Goal: Information Seeking & Learning: Learn about a topic

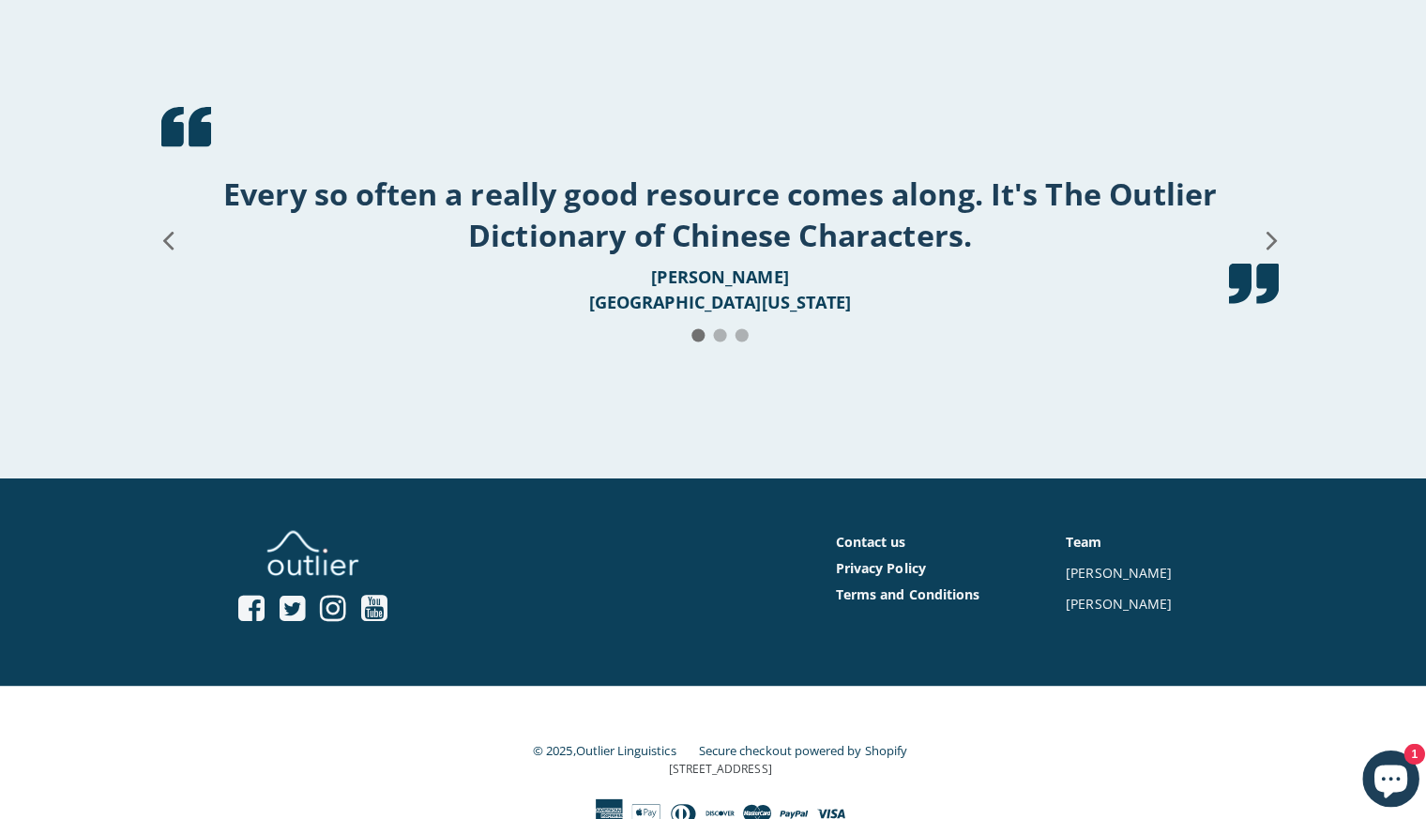
scroll to position [3476, 0]
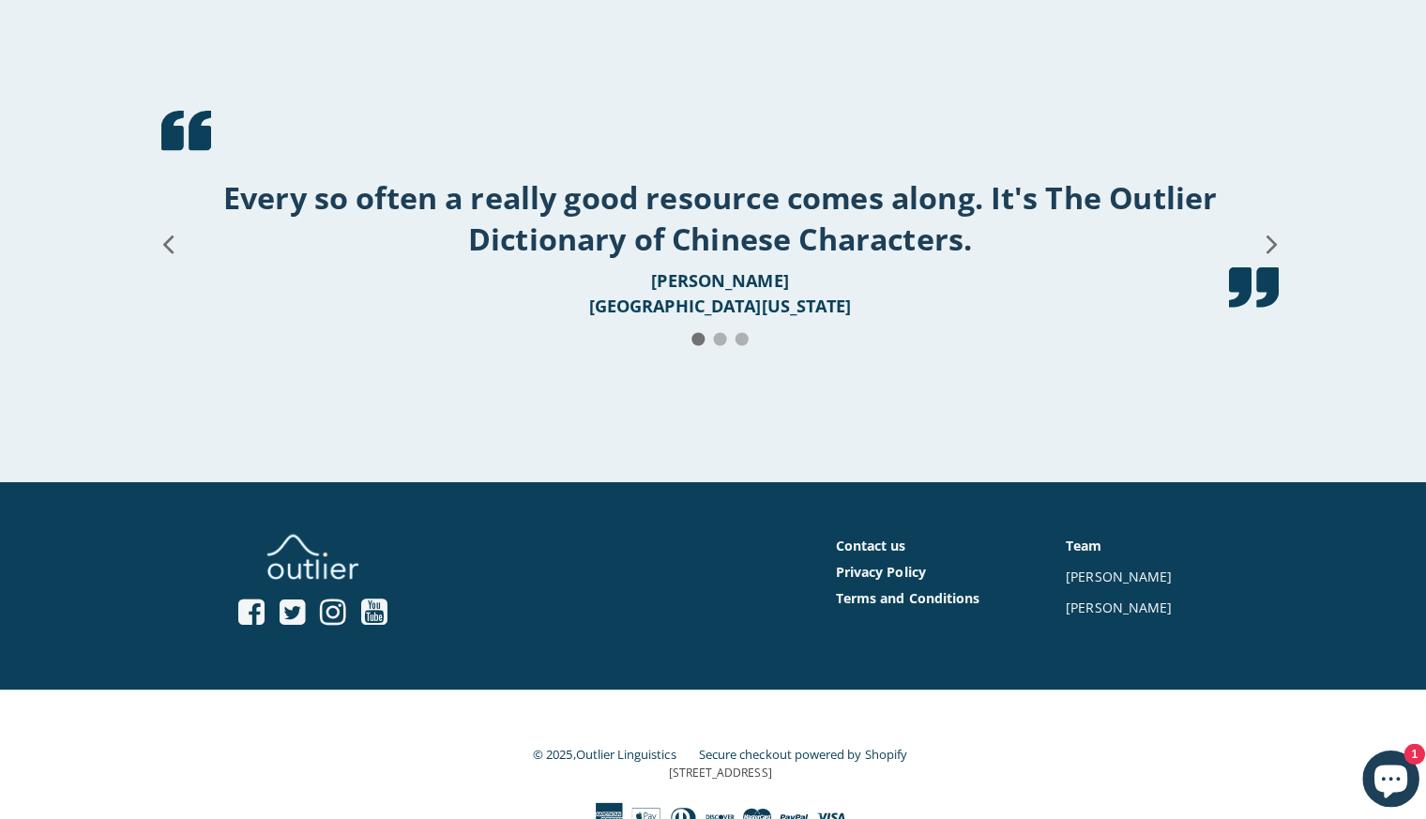
click at [1260, 316] on icon at bounding box center [1259, 241] width 33 height 150
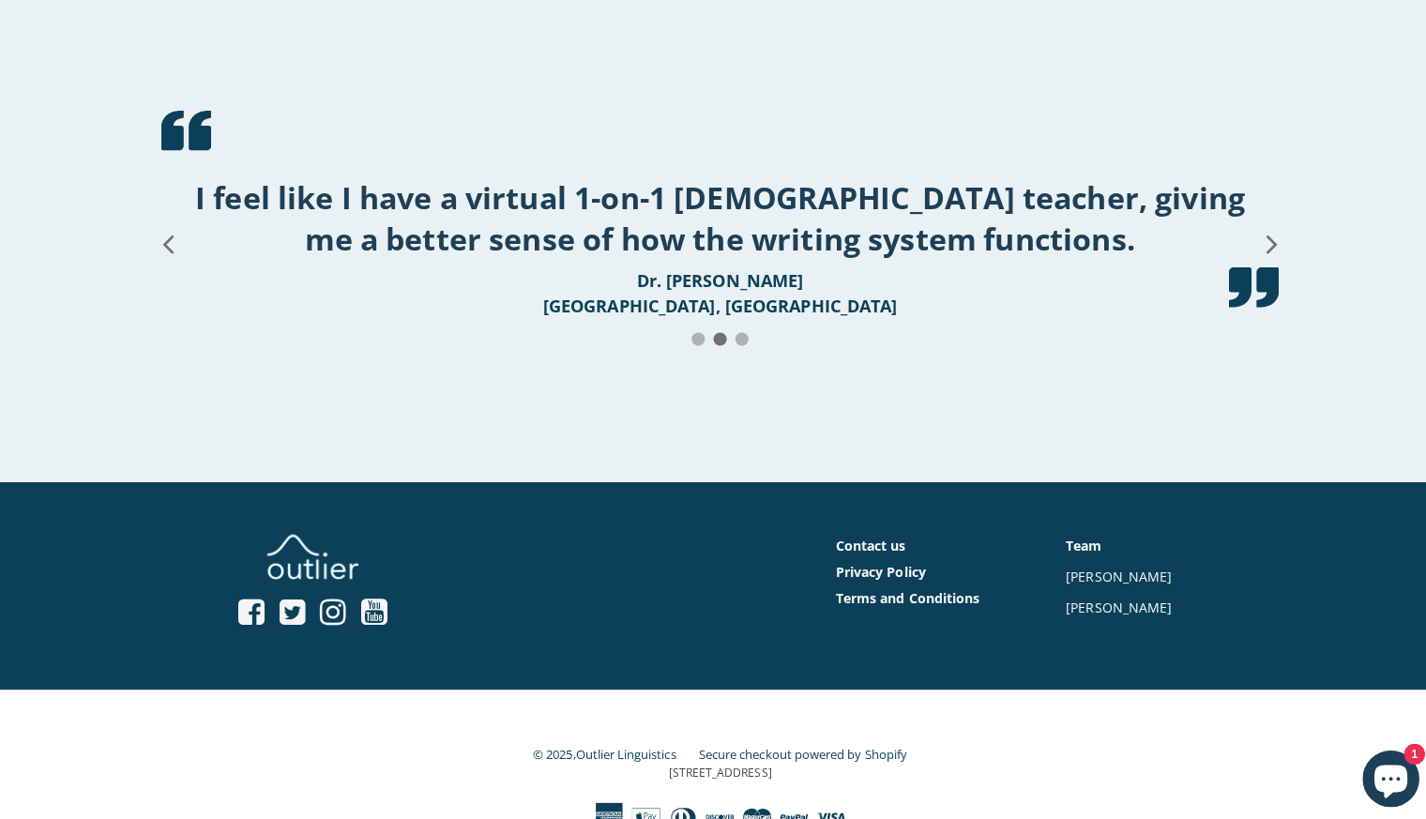
click at [1260, 316] on icon at bounding box center [1259, 241] width 33 height 150
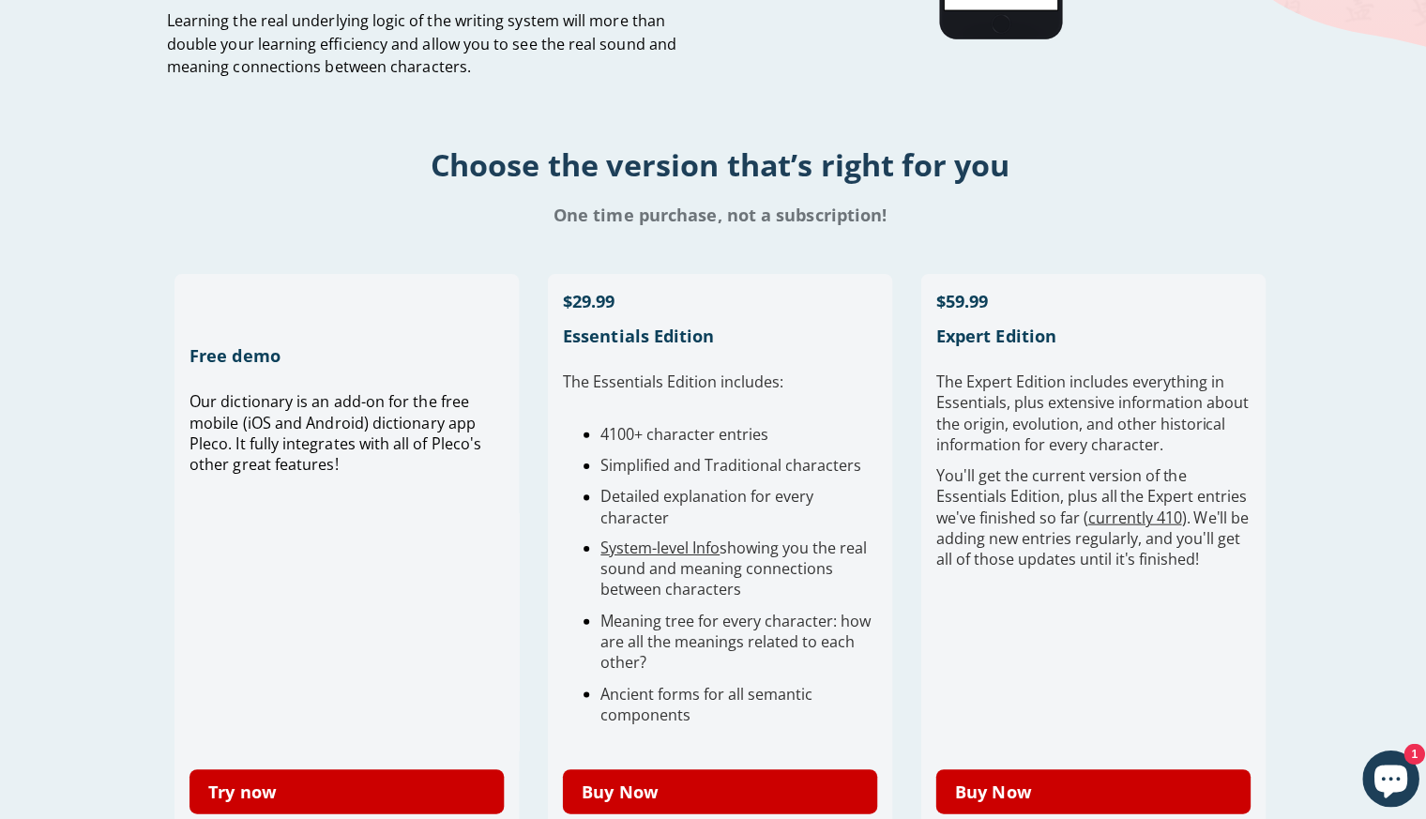
scroll to position [0, 0]
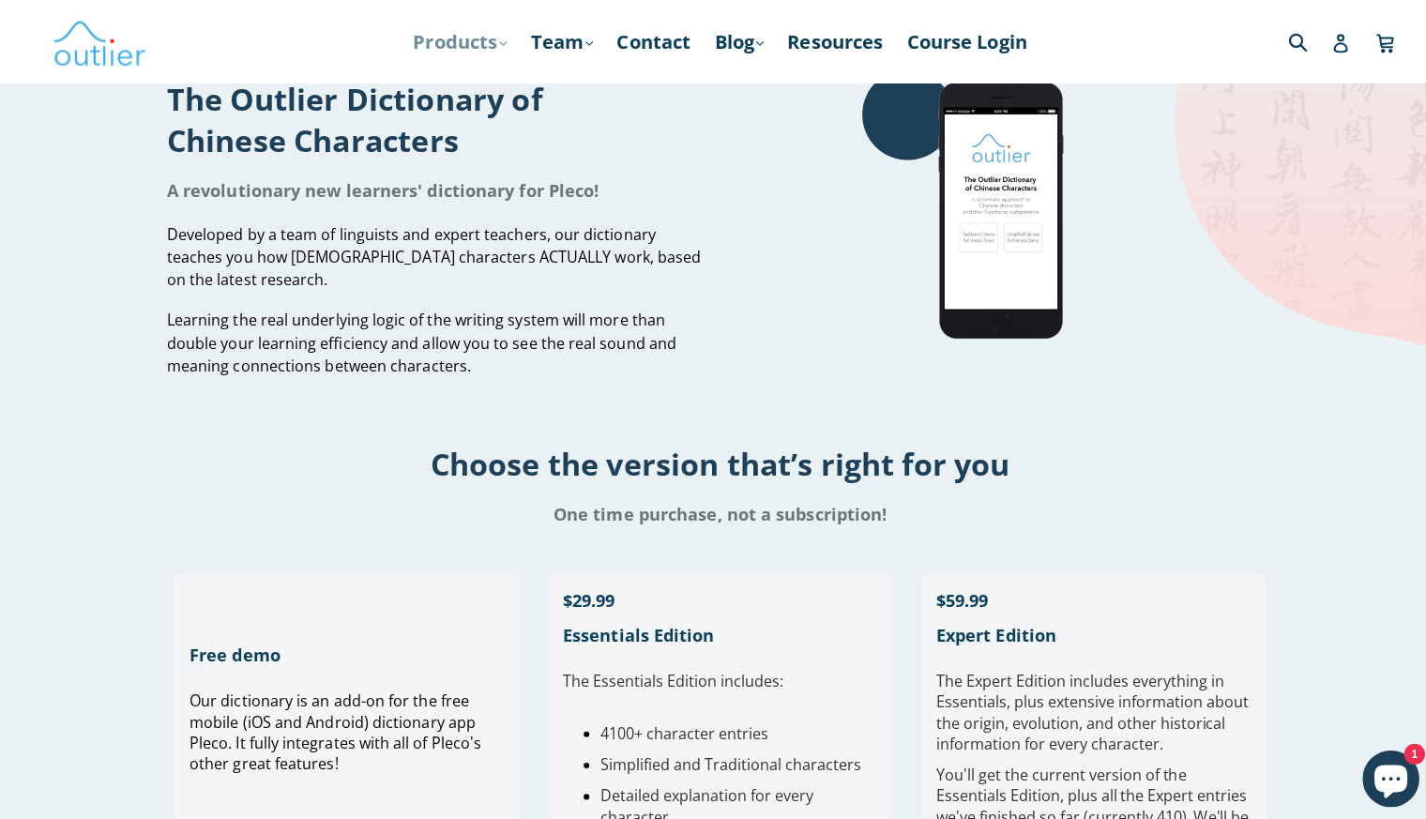
click at [457, 38] on link "Products .cls-1{fill:#231f20} expand" at bounding box center [456, 41] width 112 height 34
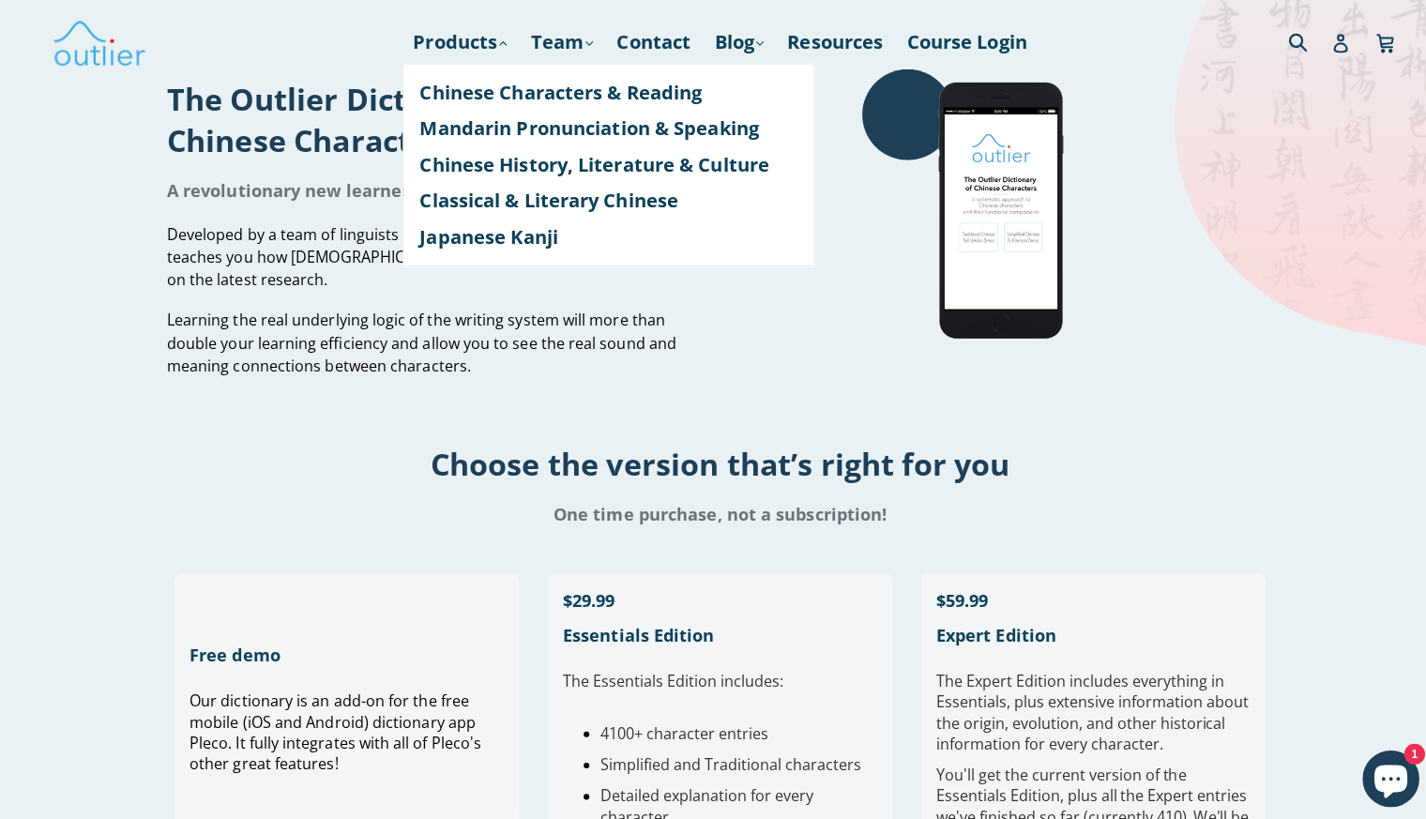
click at [1276, 349] on div "The Outlier Dictionary of Chinese Characters A revolutionary new learners' dict…" at bounding box center [713, 226] width 1126 height 316
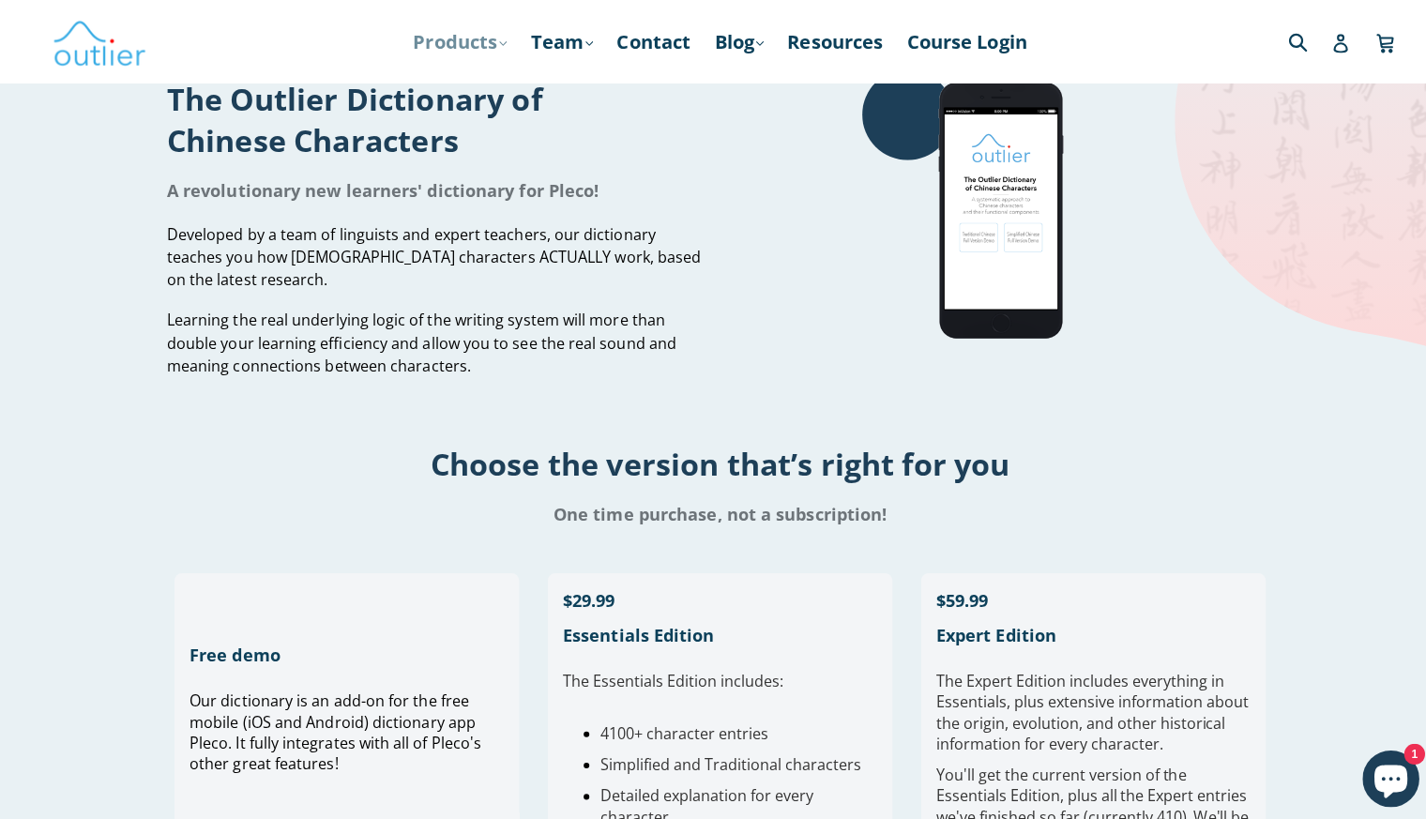
click at [465, 41] on link "Products .cls-1{fill:#231f20} expand" at bounding box center [456, 41] width 112 height 34
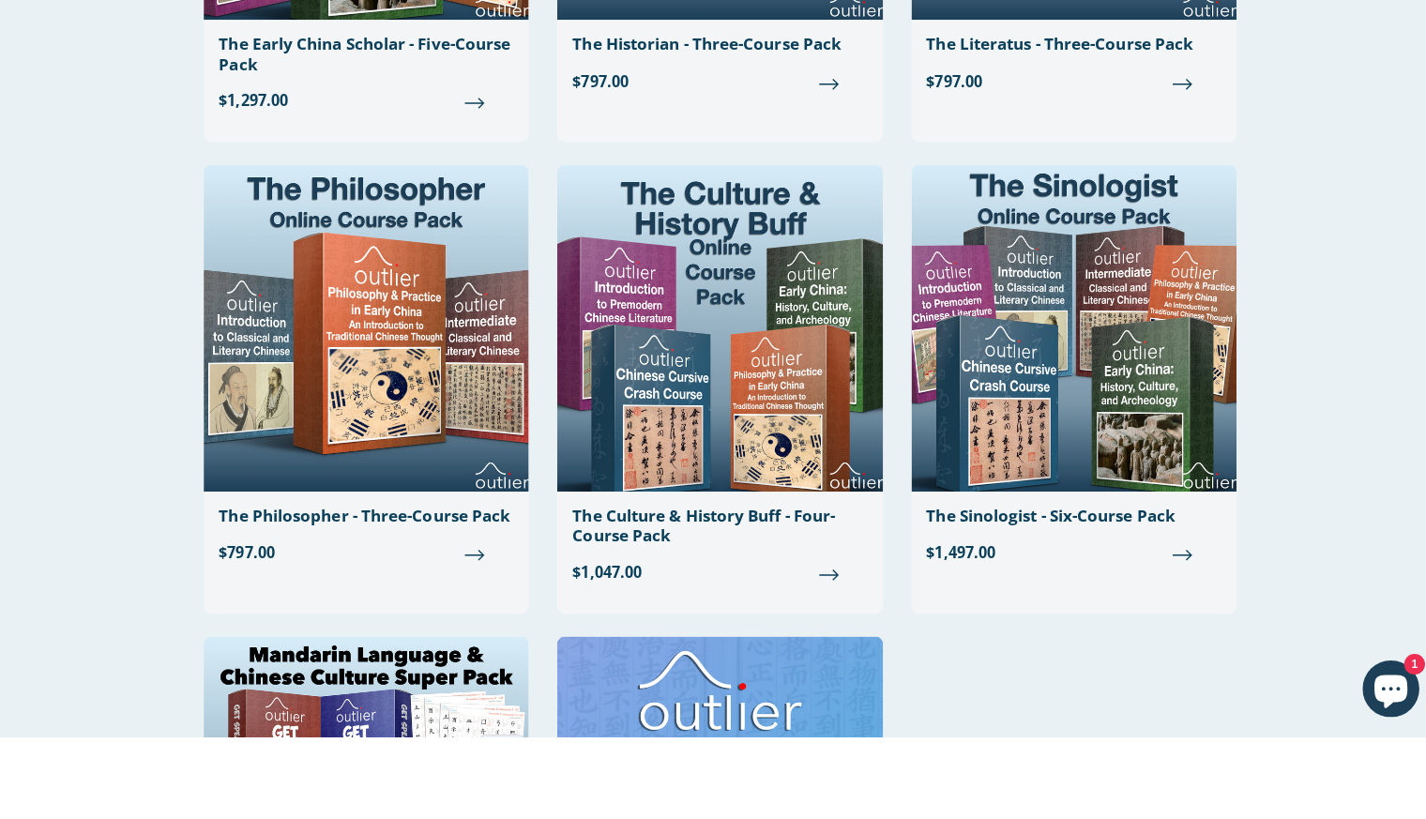
scroll to position [2345, 0]
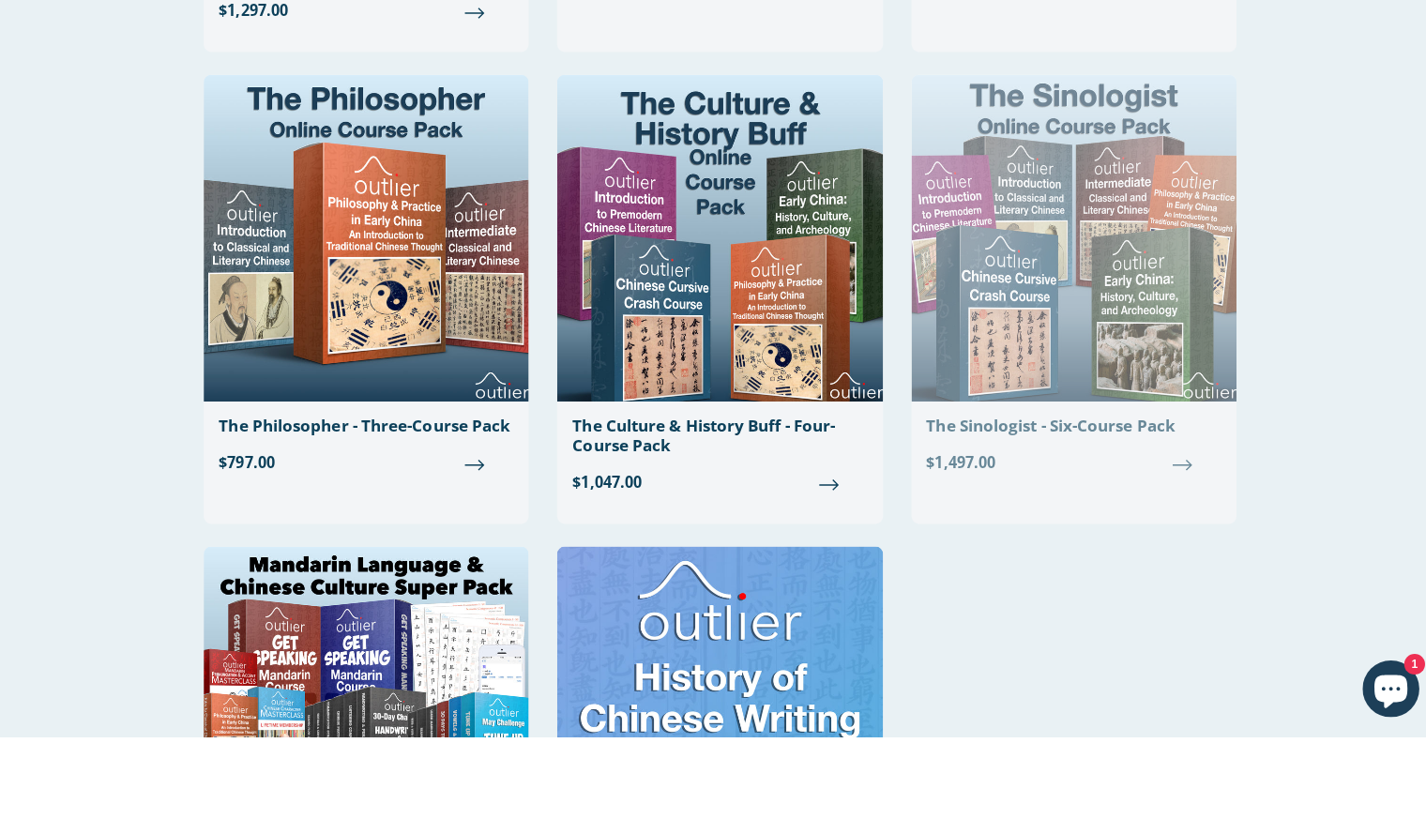
click at [1088, 260] on img at bounding box center [1063, 325] width 322 height 324
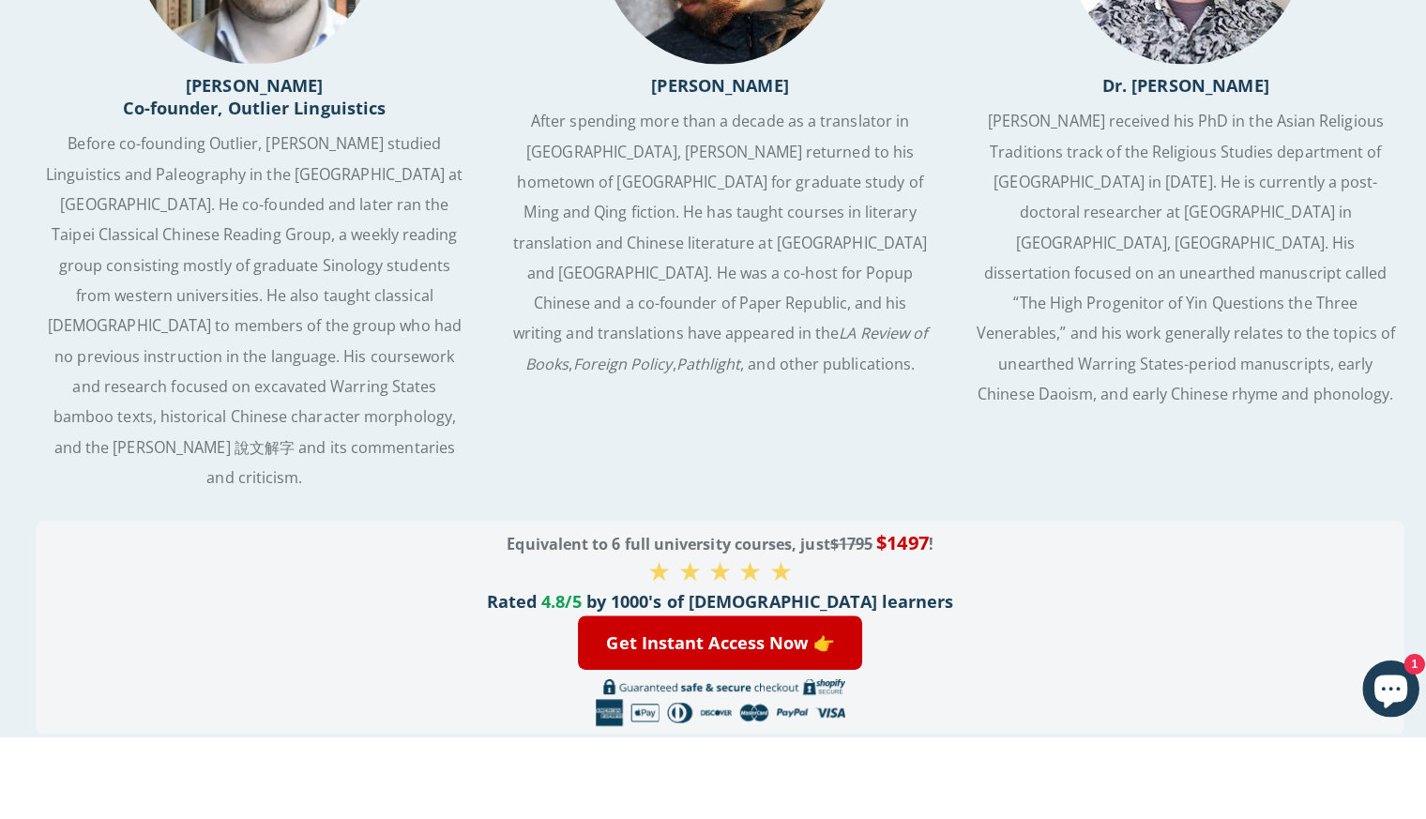
scroll to position [3902, 0]
